Goal: Navigation & Orientation: Find specific page/section

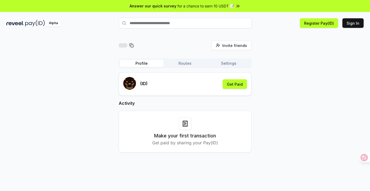
click at [185, 64] on button "Routes" at bounding box center [185, 63] width 44 height 7
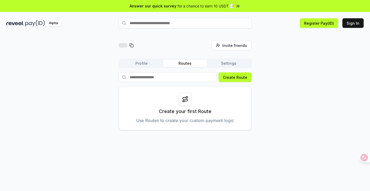
click at [141, 64] on button "Profile" at bounding box center [142, 63] width 44 height 7
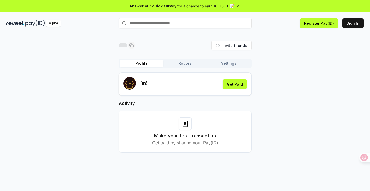
click at [159, 24] on input "text" at bounding box center [185, 23] width 133 height 11
click at [186, 24] on input "text" at bounding box center [185, 23] width 133 height 11
click at [156, 127] on div "Make your first transaction Get paid by sharing your Pay(ID)" at bounding box center [185, 131] width 120 height 29
click at [229, 64] on button "Settings" at bounding box center [229, 63] width 44 height 7
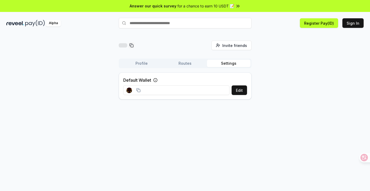
click at [139, 62] on button "Profile" at bounding box center [142, 63] width 44 height 7
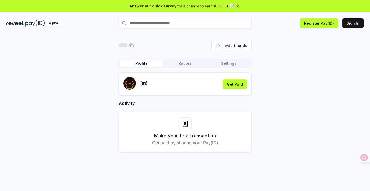
click at [160, 20] on input "text" at bounding box center [185, 23] width 133 height 11
click at [13, 23] on img at bounding box center [15, 23] width 18 height 7
